Goal: Check status: Check status

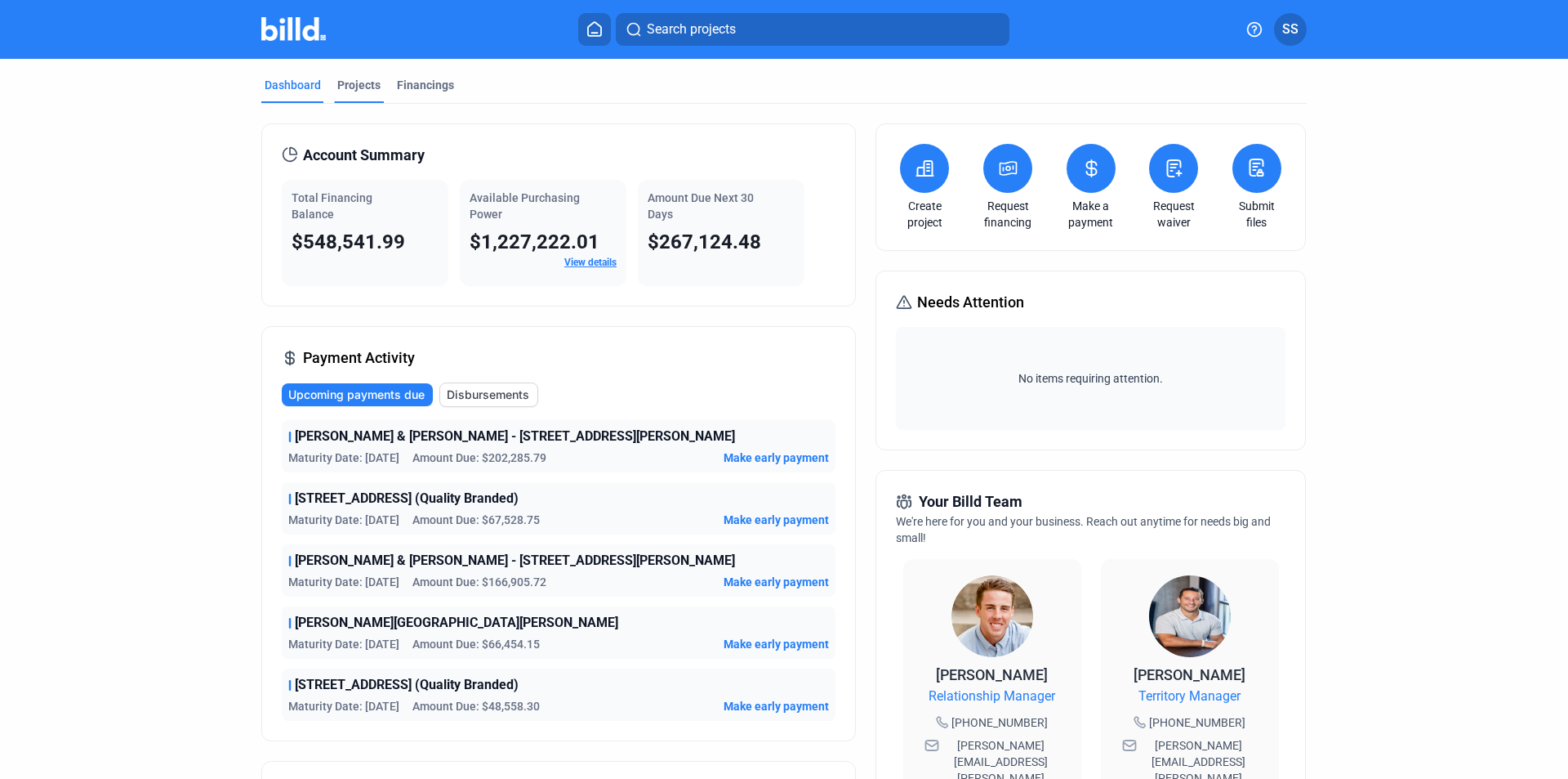
click at [361, 86] on div "Projects" at bounding box center [359, 85] width 44 height 16
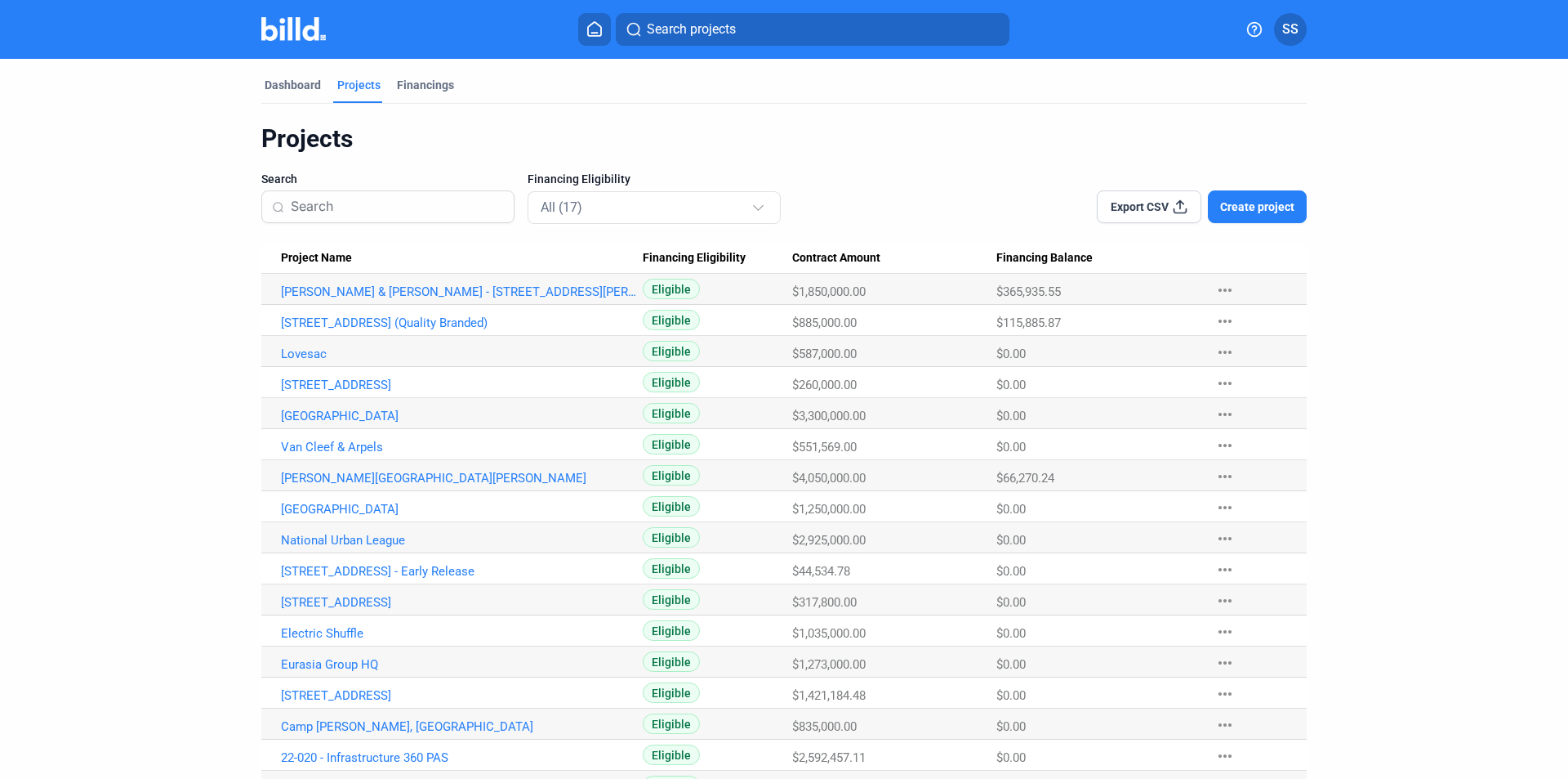
click at [422, 76] on mat-tab-group "Dashboard Projects Financings Projects Search Financing Eligibility All (17) Ex…" at bounding box center [784, 430] width 1045 height 743
click at [430, 95] on div "Financings" at bounding box center [426, 90] width 64 height 26
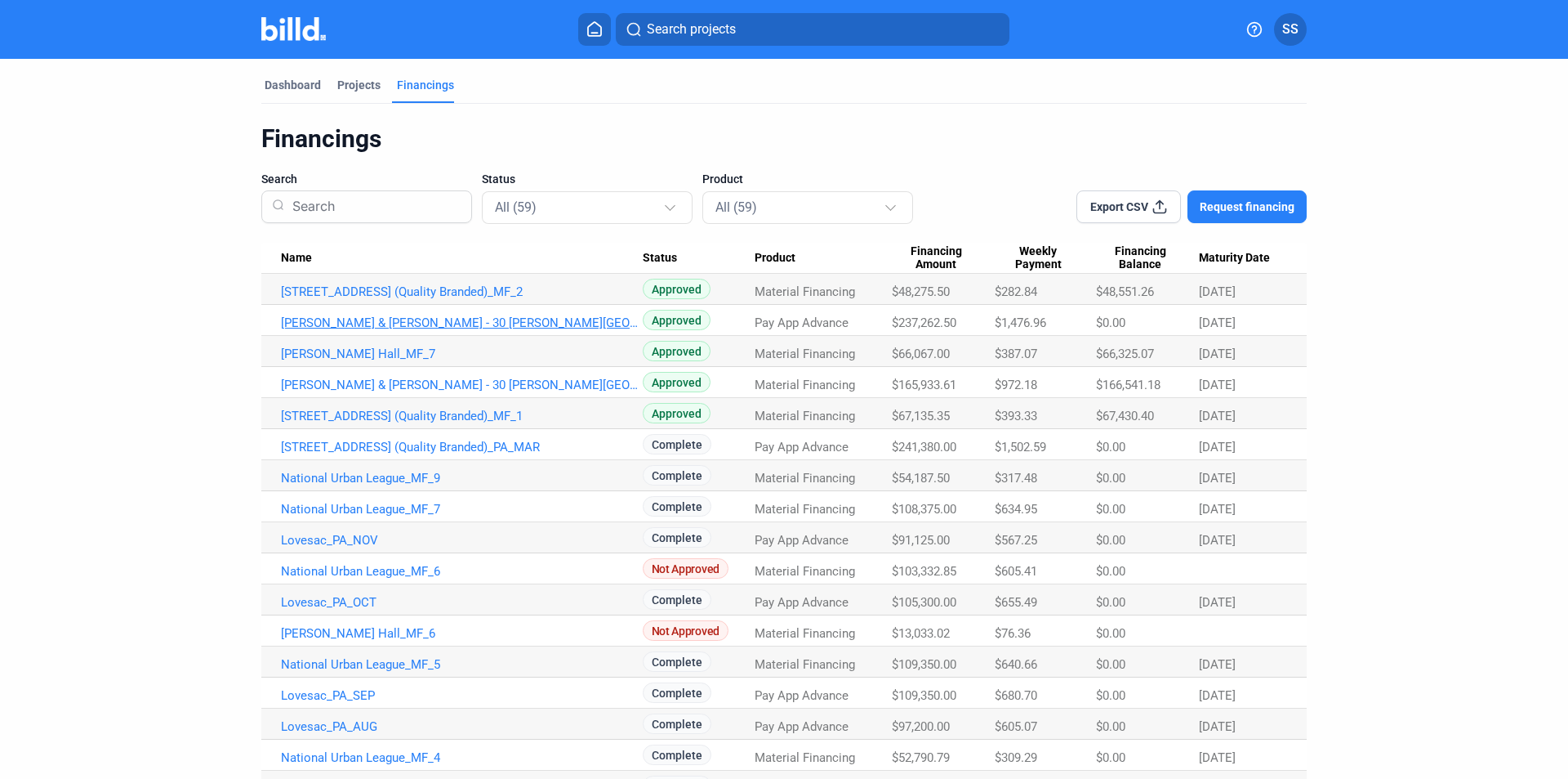
click at [464, 321] on link "[PERSON_NAME] & [PERSON_NAME] - 30 [PERSON_NAME][GEOGRAPHIC_DATA]" at bounding box center [462, 323] width 362 height 15
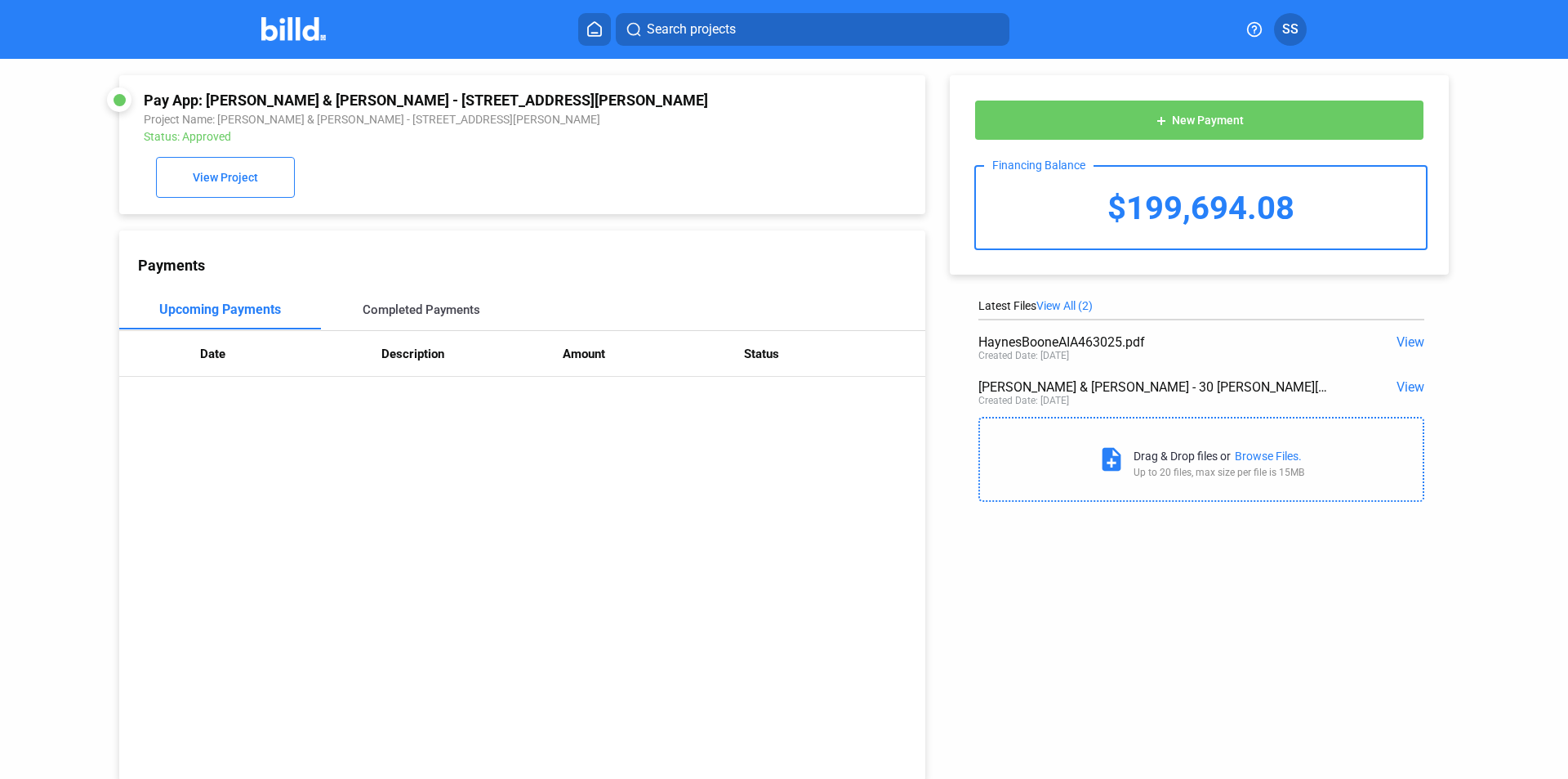
click at [377, 306] on div "Completed Payments" at bounding box center [422, 309] width 202 height 39
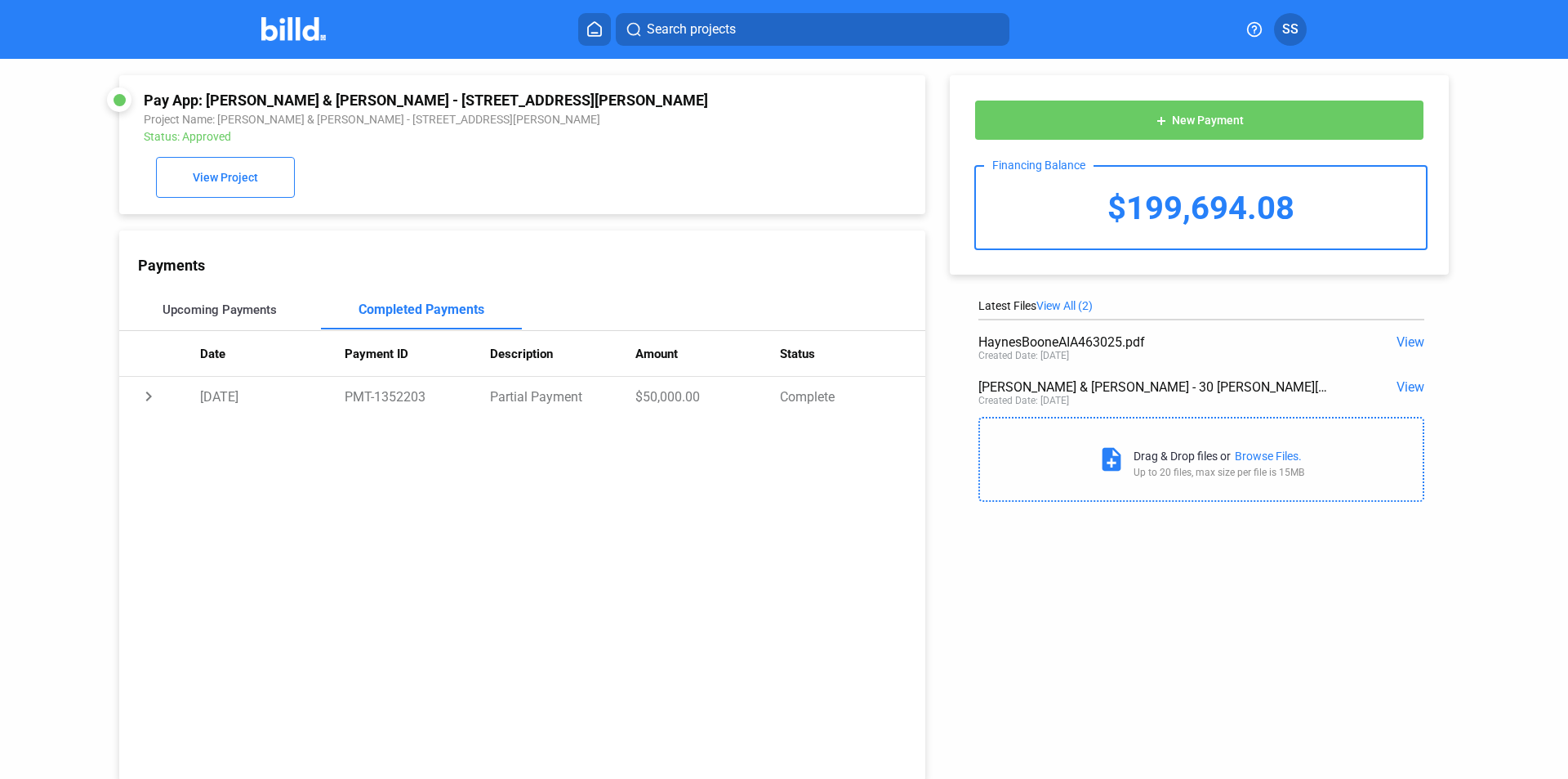
click at [251, 317] on div "Upcoming Payments" at bounding box center [220, 310] width 114 height 15
